Goal: Check status: Check status

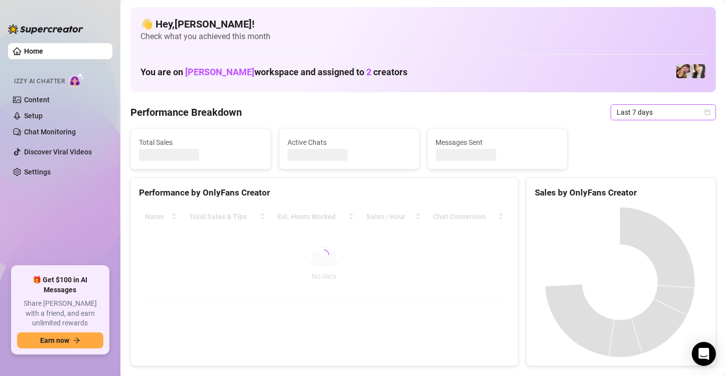
click at [699, 116] on span "Last 7 days" at bounding box center [662, 112] width 93 height 15
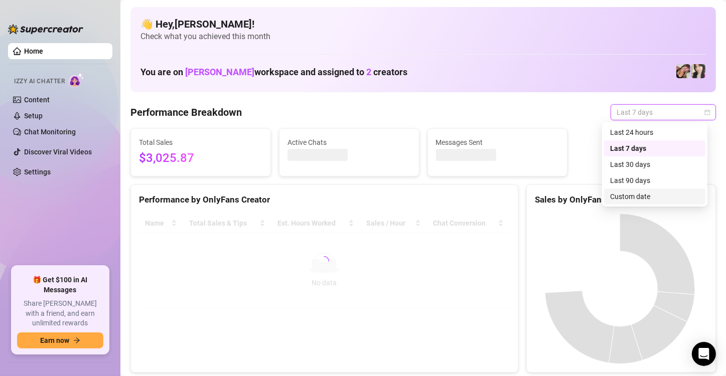
click at [659, 199] on div "Custom date" at bounding box center [654, 196] width 89 height 11
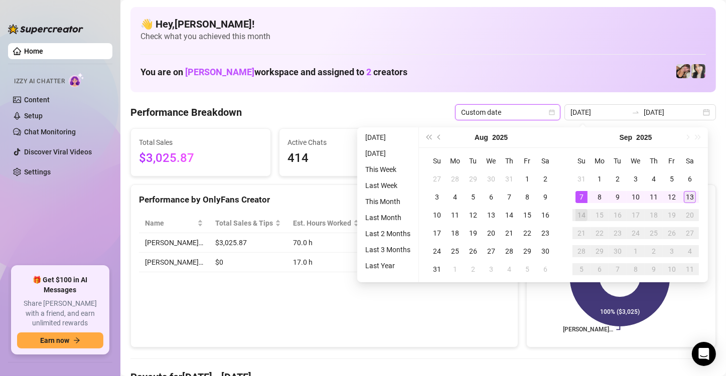
type input "[DATE]"
click at [688, 193] on div "13" at bounding box center [689, 197] width 12 height 12
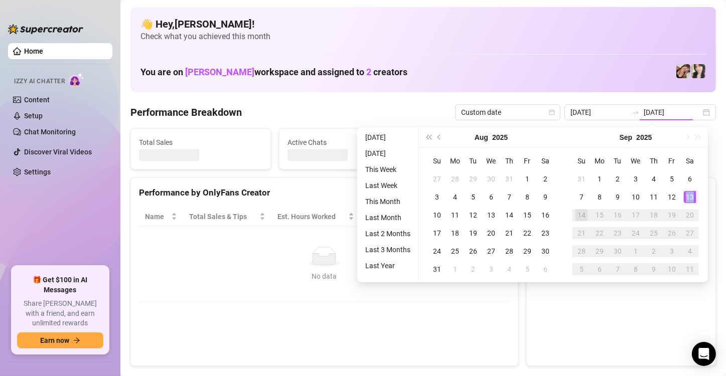
type input "[DATE]"
